Goal: Transaction & Acquisition: Purchase product/service

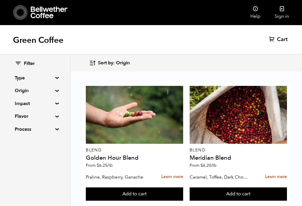
scroll to position [972, 0]
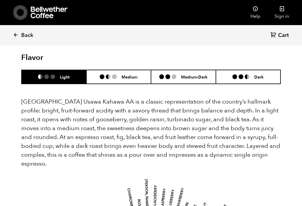
scroll to position [397, 0]
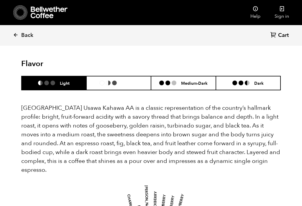
click at [122, 81] on h6 "Medium" at bounding box center [130, 83] width 16 height 5
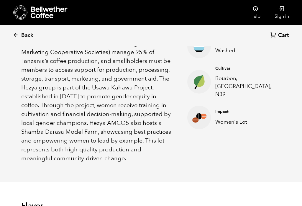
scroll to position [238, 0]
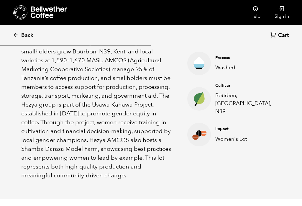
click at [147, 167] on p "This women-produced lot comes from the Hezya AMCOS in Tanzania’s Mbozi region, …" at bounding box center [96, 100] width 151 height 159
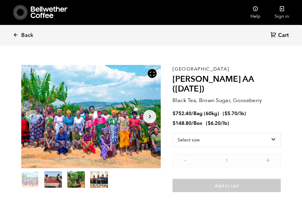
scroll to position [0, 0]
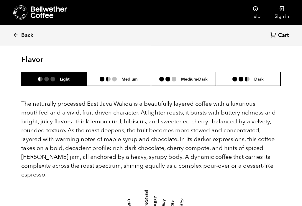
scroll to position [370, 0]
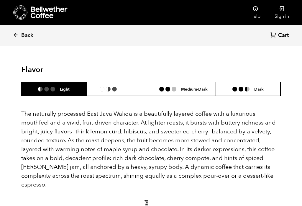
click at [121, 84] on li "Medium" at bounding box center [118, 89] width 65 height 14
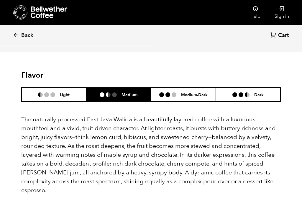
scroll to position [364, 0]
click at [62, 92] on h6 "Light" at bounding box center [65, 94] width 10 height 5
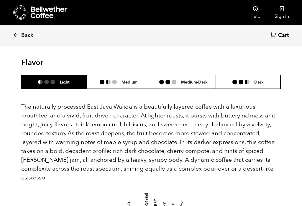
scroll to position [377, 0]
